Goal: Check status: Check status

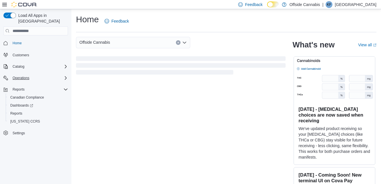
click at [61, 75] on div "Operations" at bounding box center [39, 78] width 58 height 7
click at [61, 64] on div "Catalog" at bounding box center [39, 66] width 58 height 7
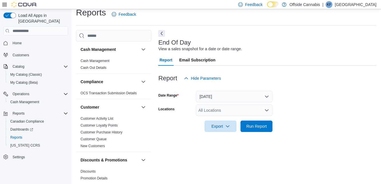
scroll to position [13, 0]
click at [262, 106] on div "All Locations" at bounding box center [234, 109] width 77 height 11
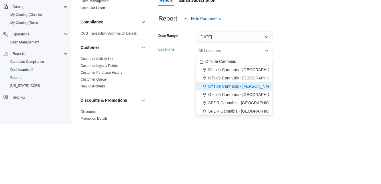
click at [256, 143] on div "Offside Cannabis - [PERSON_NAME]" at bounding box center [234, 146] width 70 height 6
click at [318, 132] on div at bounding box center [267, 135] width 218 height 7
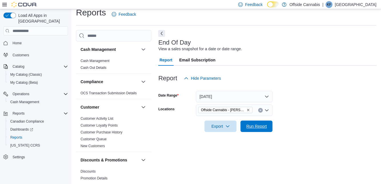
click at [261, 123] on span "Run Report" at bounding box center [256, 126] width 21 height 6
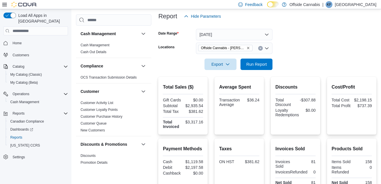
scroll to position [69, 0]
click at [263, 37] on button "[DATE]" at bounding box center [234, 34] width 77 height 11
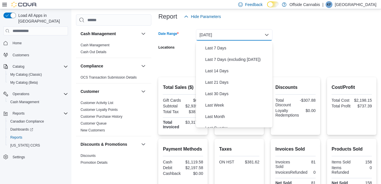
scroll to position [34, 0]
click at [226, 92] on span "Last 30 Days" at bounding box center [237, 93] width 65 height 7
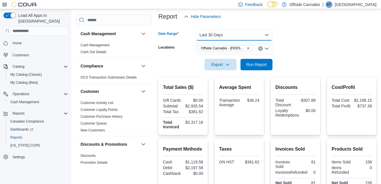
click at [255, 31] on button "Last 30 Days" at bounding box center [234, 34] width 77 height 11
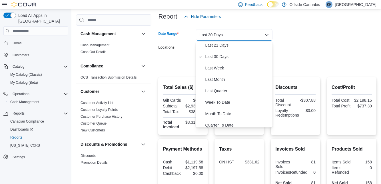
scroll to position [71, 0]
click at [218, 77] on span "Last Month" at bounding box center [237, 78] width 65 height 7
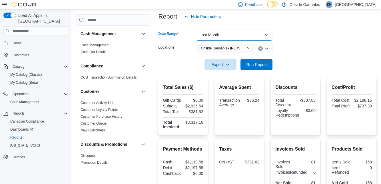
click at [253, 35] on button "Last Month" at bounding box center [234, 34] width 77 height 11
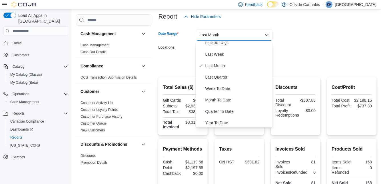
scroll to position [86, 0]
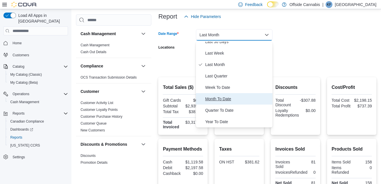
click at [229, 97] on span "Month To Date" at bounding box center [237, 98] width 65 height 7
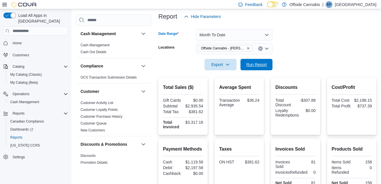
click at [259, 67] on span "Run Report" at bounding box center [256, 65] width 21 height 6
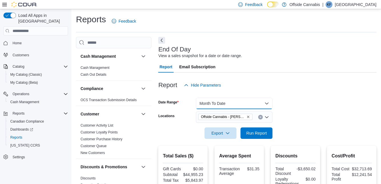
click at [258, 104] on button "Month To Date" at bounding box center [234, 103] width 77 height 11
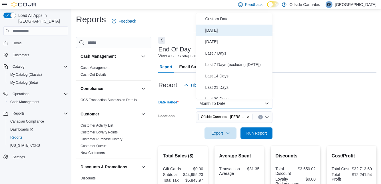
click at [212, 34] on button "[DATE]" at bounding box center [234, 30] width 77 height 11
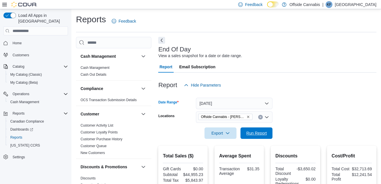
click at [259, 134] on span "Run Report" at bounding box center [256, 133] width 21 height 6
